Goal: Task Accomplishment & Management: Use online tool/utility

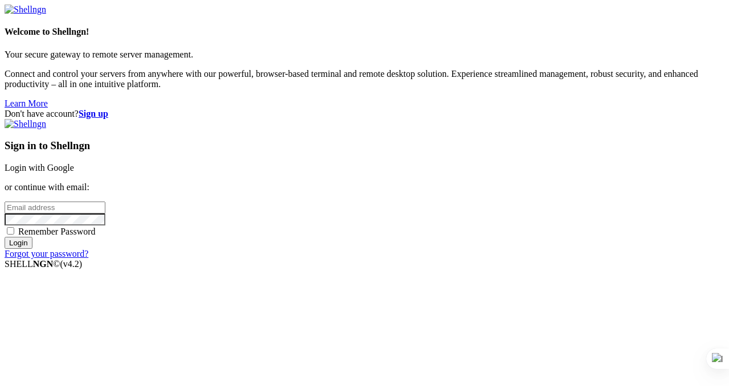
type input "[PERSON_NAME][EMAIL_ADDRESS][DOMAIN_NAME]"
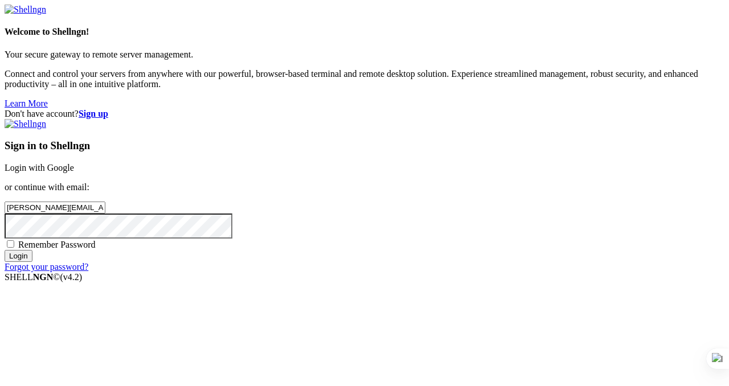
click at [32, 262] on input "Login" at bounding box center [19, 256] width 28 height 12
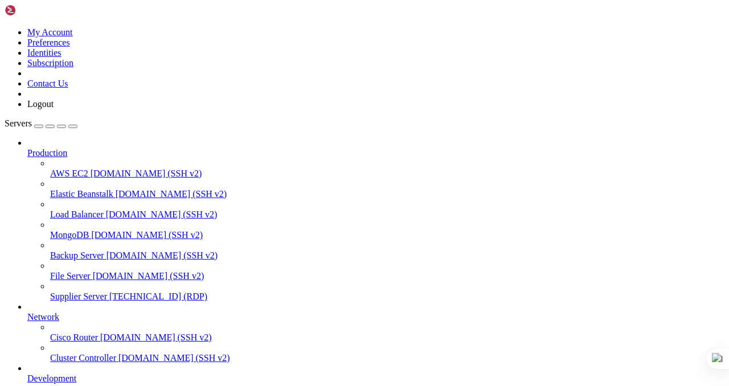
click at [76, 291] on span "Supplier Server" at bounding box center [78, 296] width 57 height 10
